Goal: Task Accomplishment & Management: Complete application form

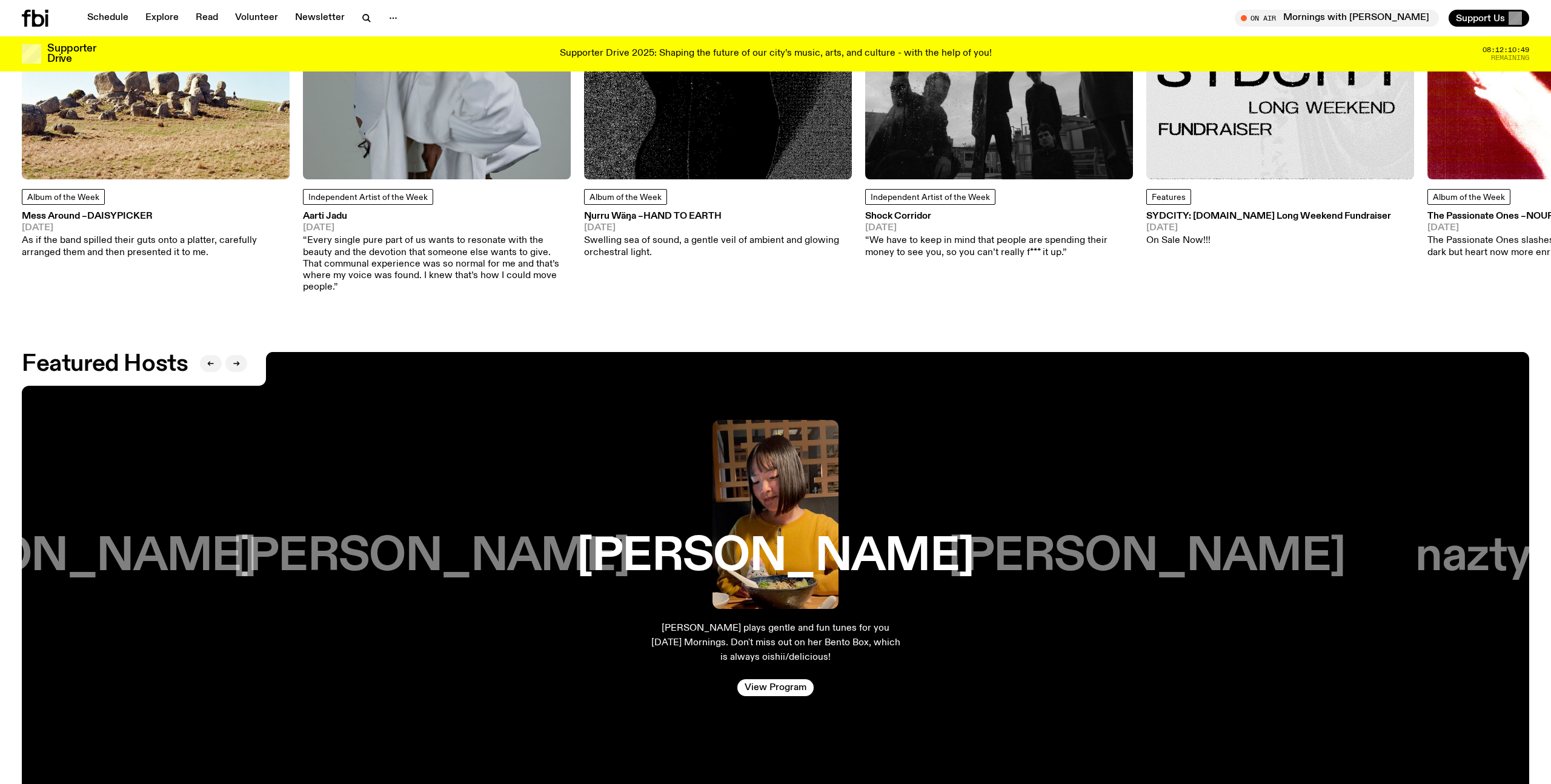
scroll to position [2598, 0]
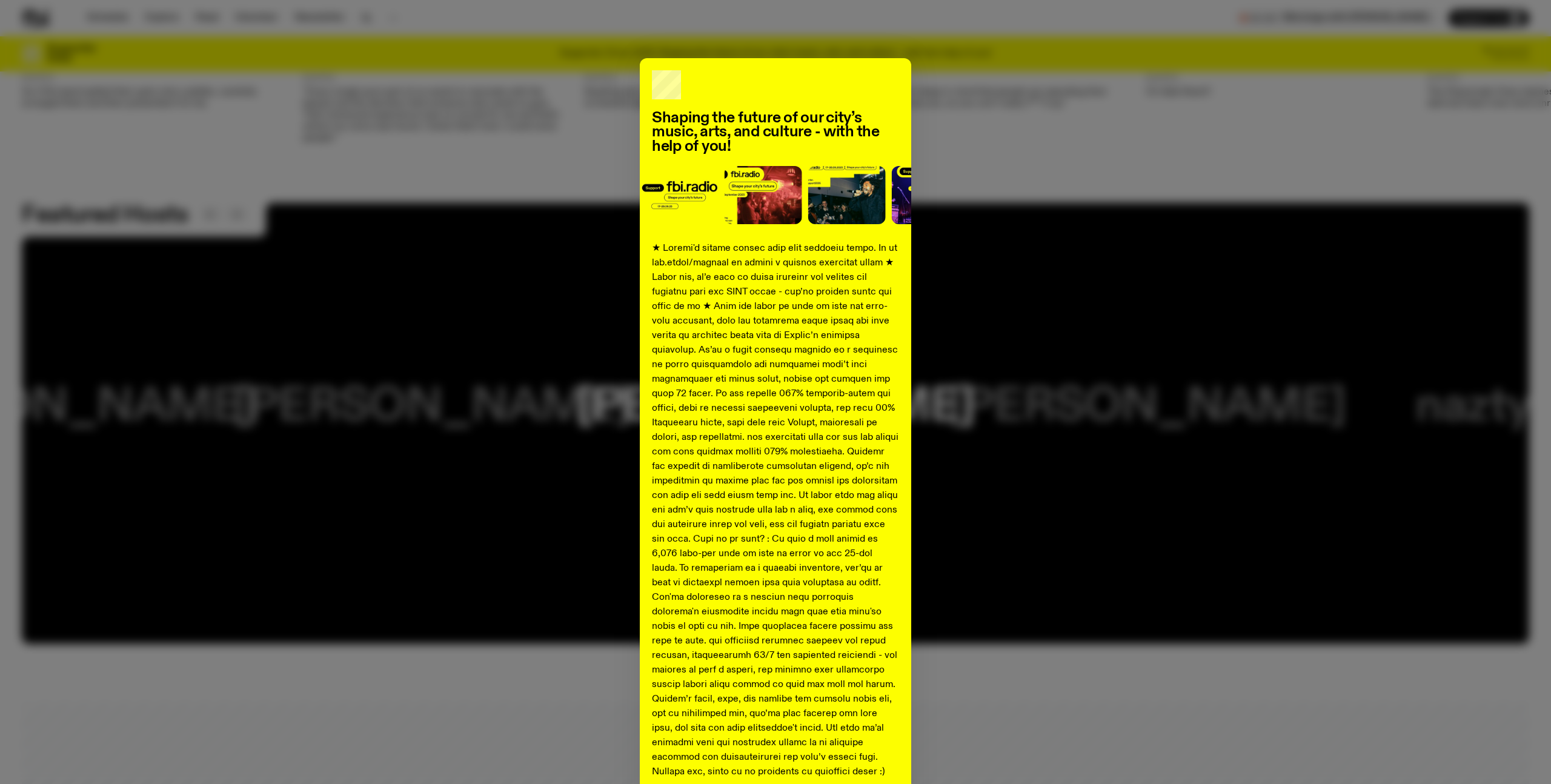
click at [252, 25] on div "Shaping the future of our city’s music, arts, and culture - with the help of yo…" at bounding box center [776, 392] width 1551 height 784
click at [243, 139] on div "Shaping the future of our city’s music, arts, and culture - with the help of yo…" at bounding box center [775, 453] width 1507 height 789
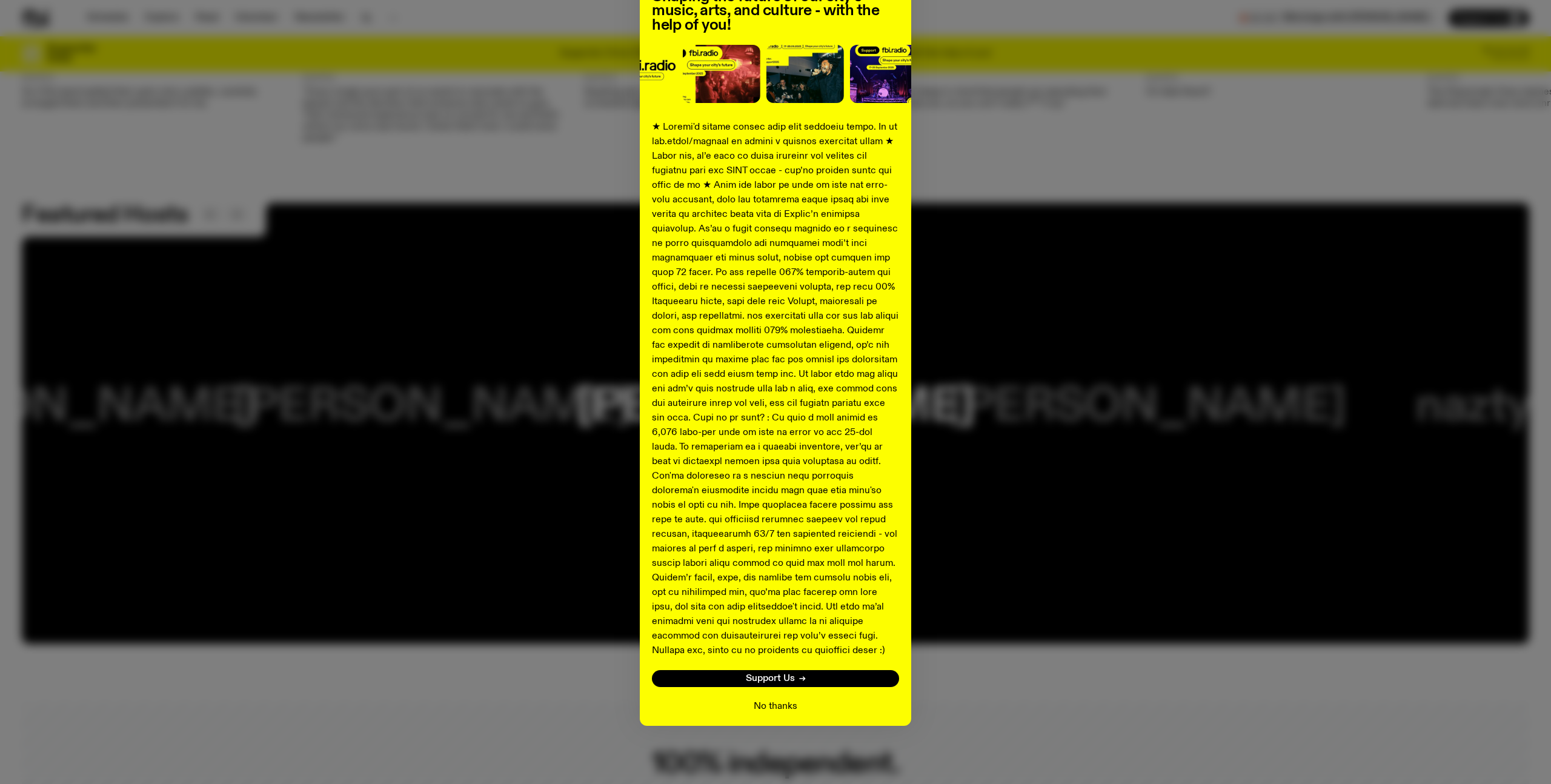
click at [790, 705] on button "No thanks" at bounding box center [775, 706] width 44 height 15
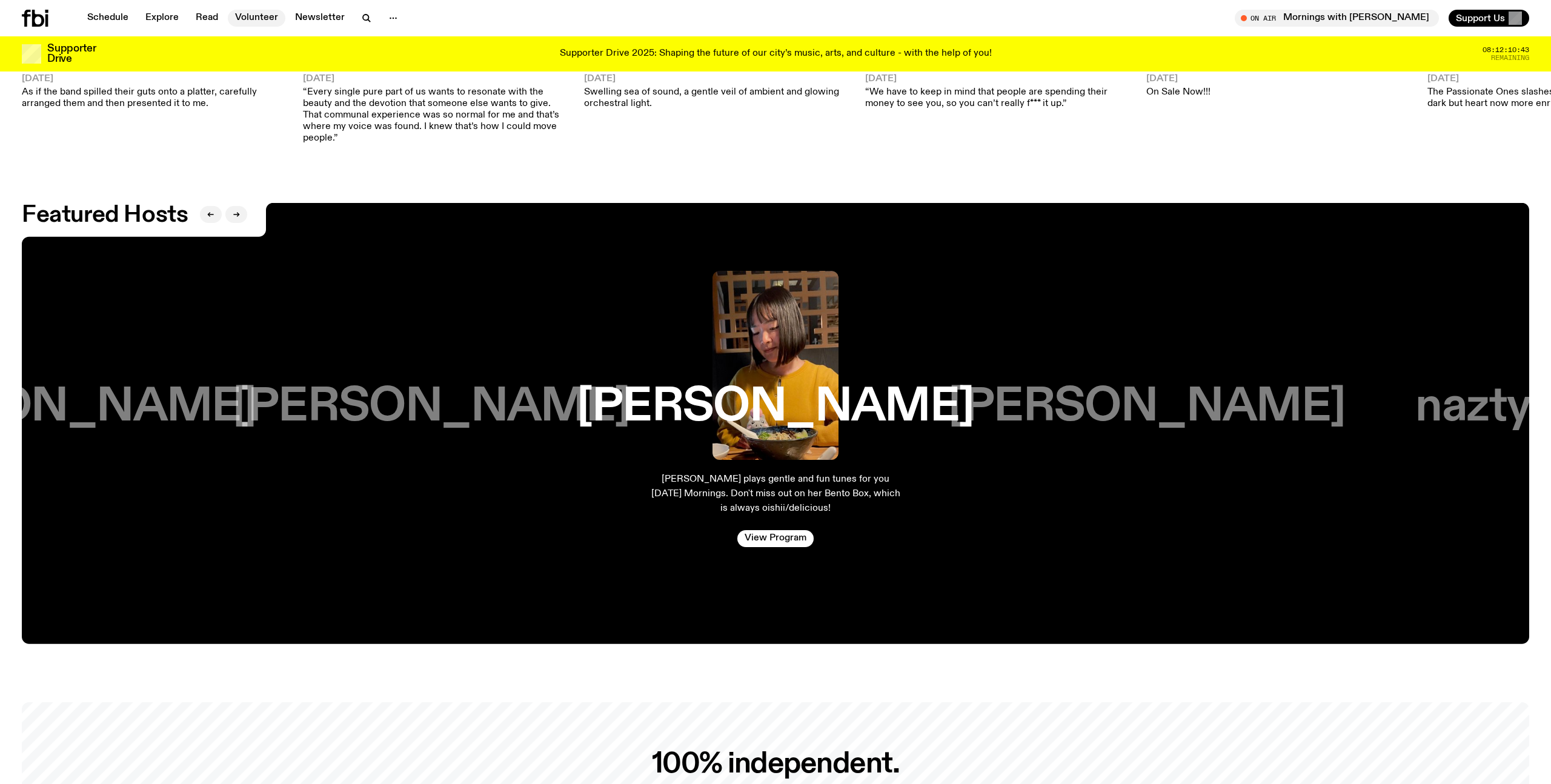
click at [252, 17] on link "Volunteer" at bounding box center [257, 17] width 58 height 17
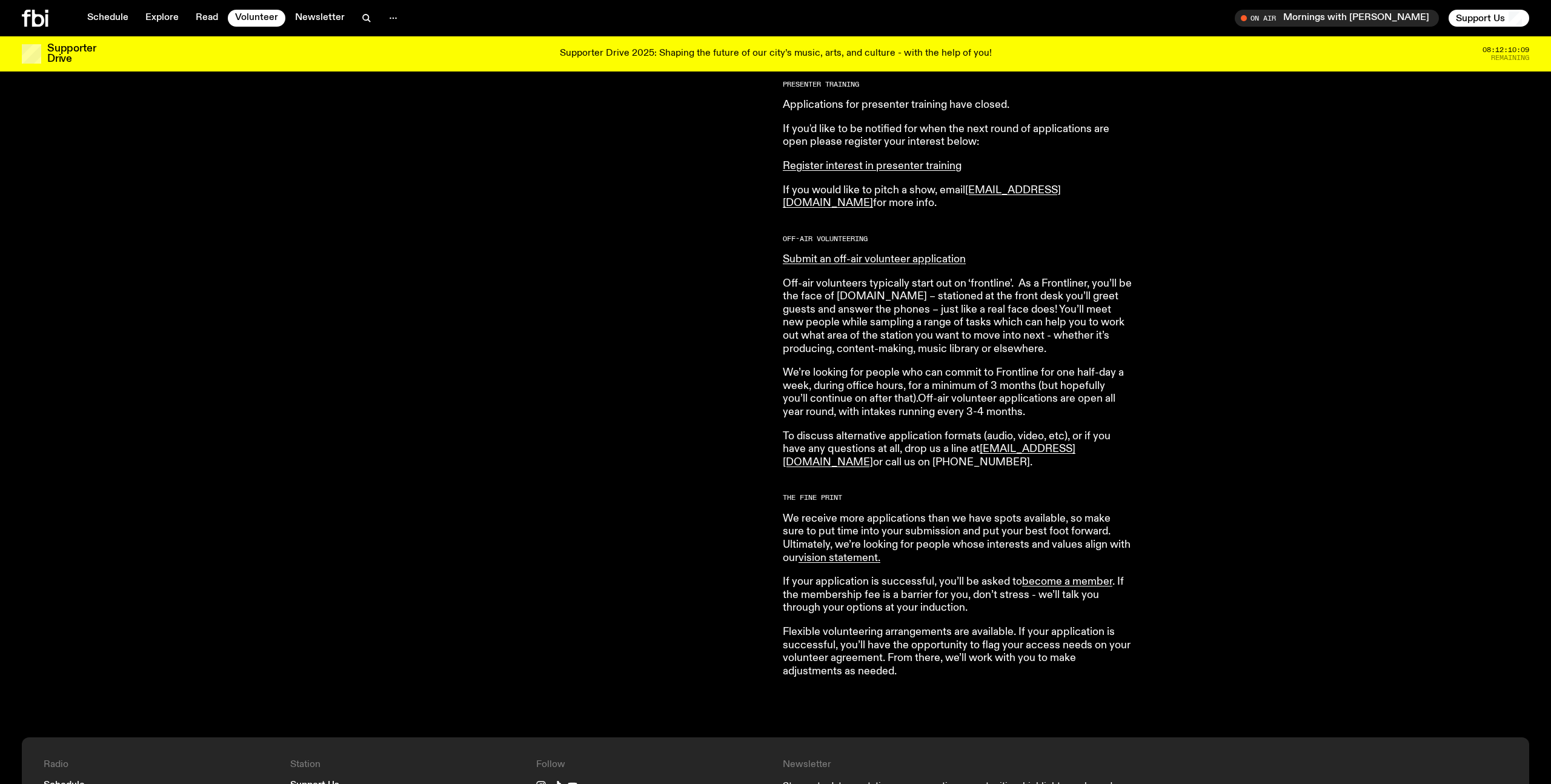
scroll to position [599, 0]
click at [1051, 584] on link "become a member" at bounding box center [1067, 580] width 90 height 11
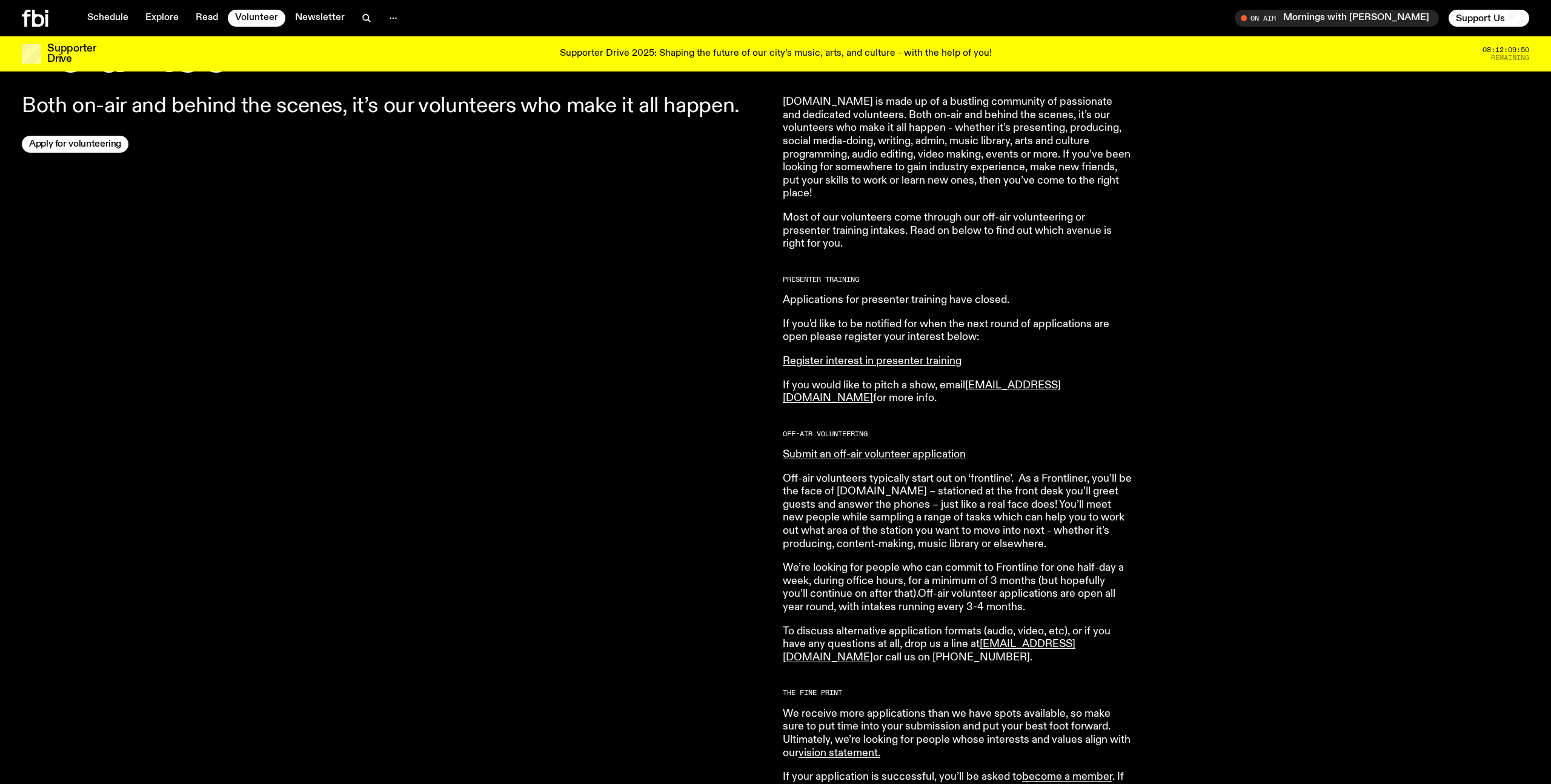
scroll to position [374, 0]
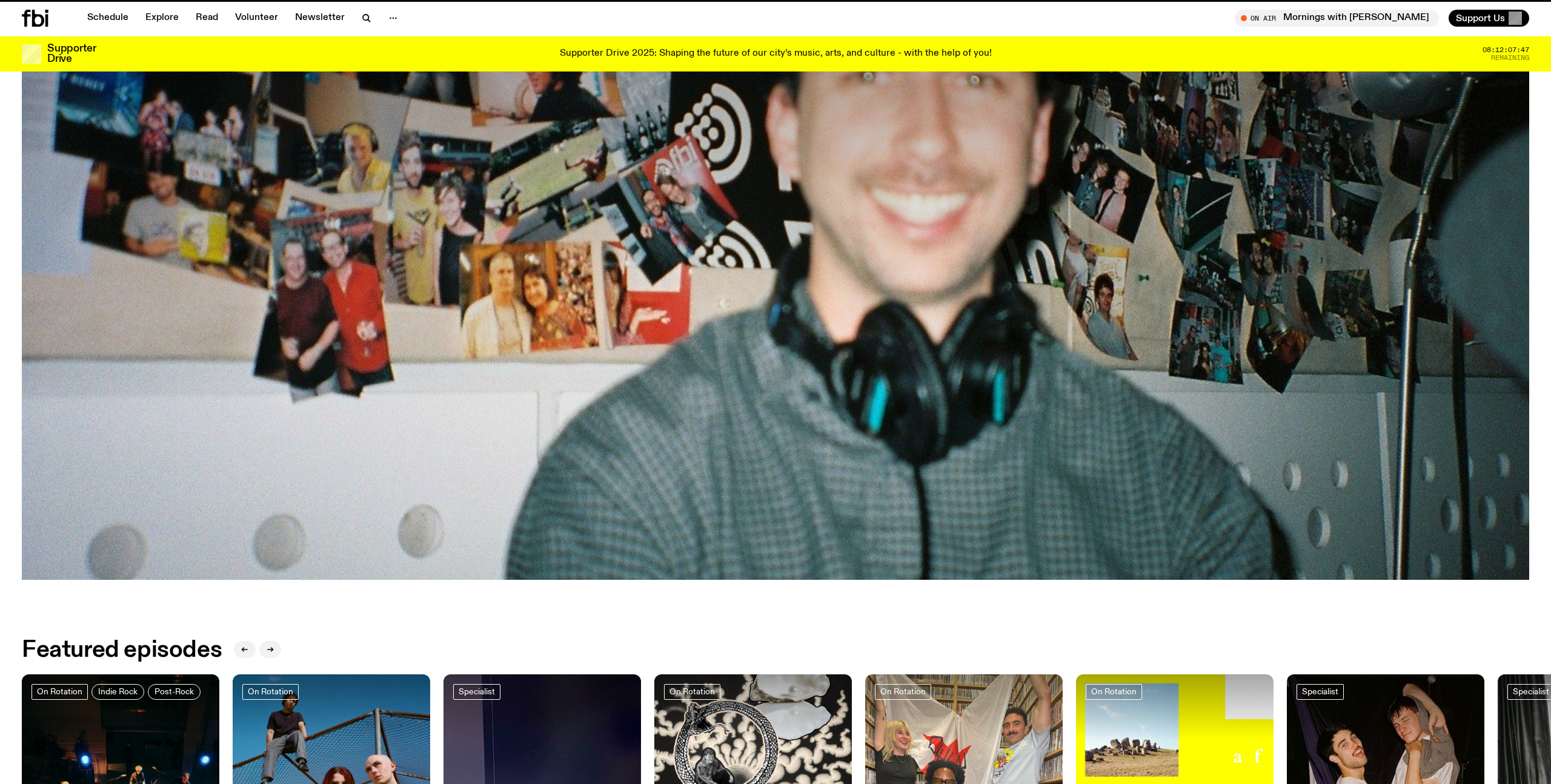
scroll to position [2598, 0]
